Goal: Transaction & Acquisition: Purchase product/service

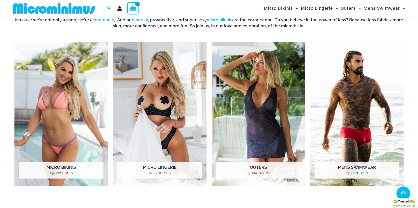
scroll to position [226, 0]
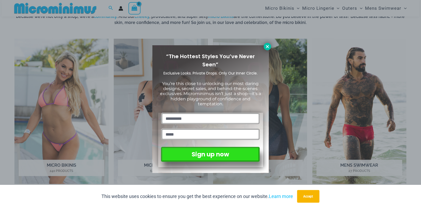
click at [267, 47] on icon at bounding box center [267, 46] width 5 height 5
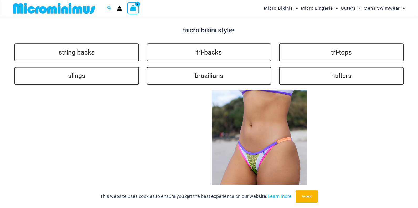
scroll to position [1067, 0]
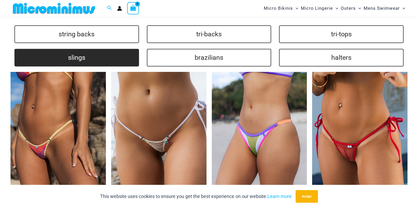
click at [104, 51] on link "slings" at bounding box center [76, 58] width 125 height 18
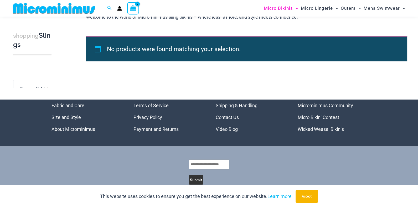
scroll to position [318, 0]
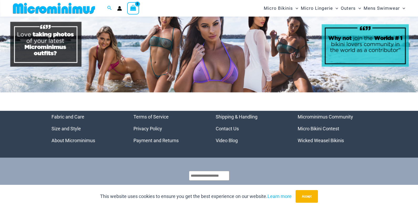
scroll to position [2409, 0]
